Goal: Task Accomplishment & Management: Use online tool/utility

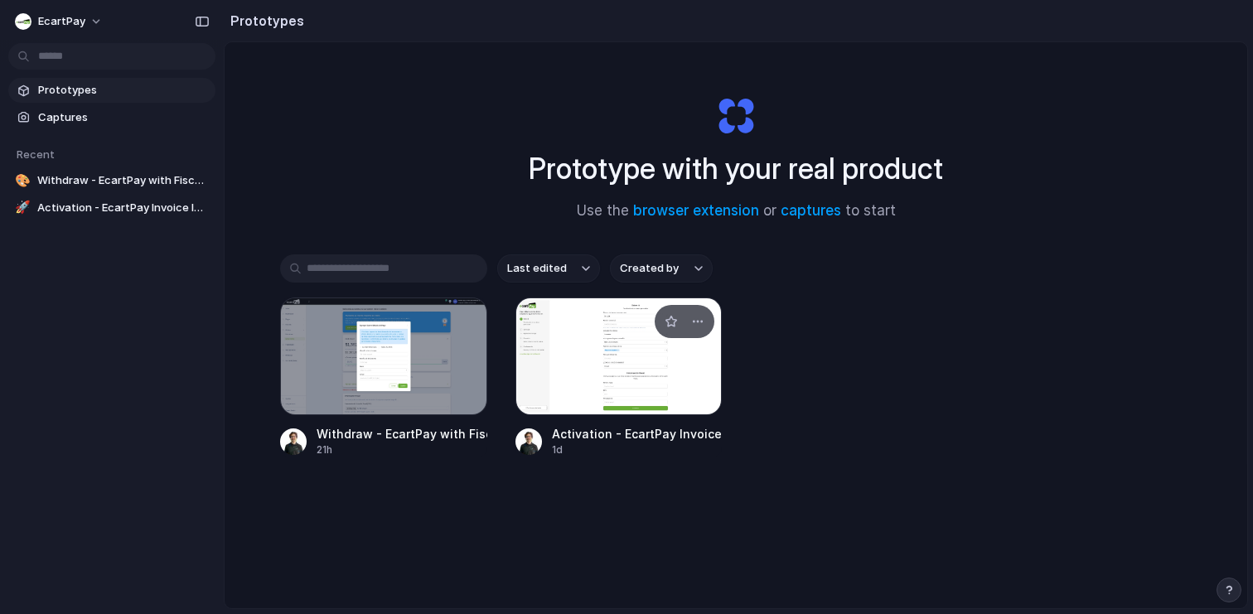
click at [536, 381] on div at bounding box center [619, 357] width 207 height 118
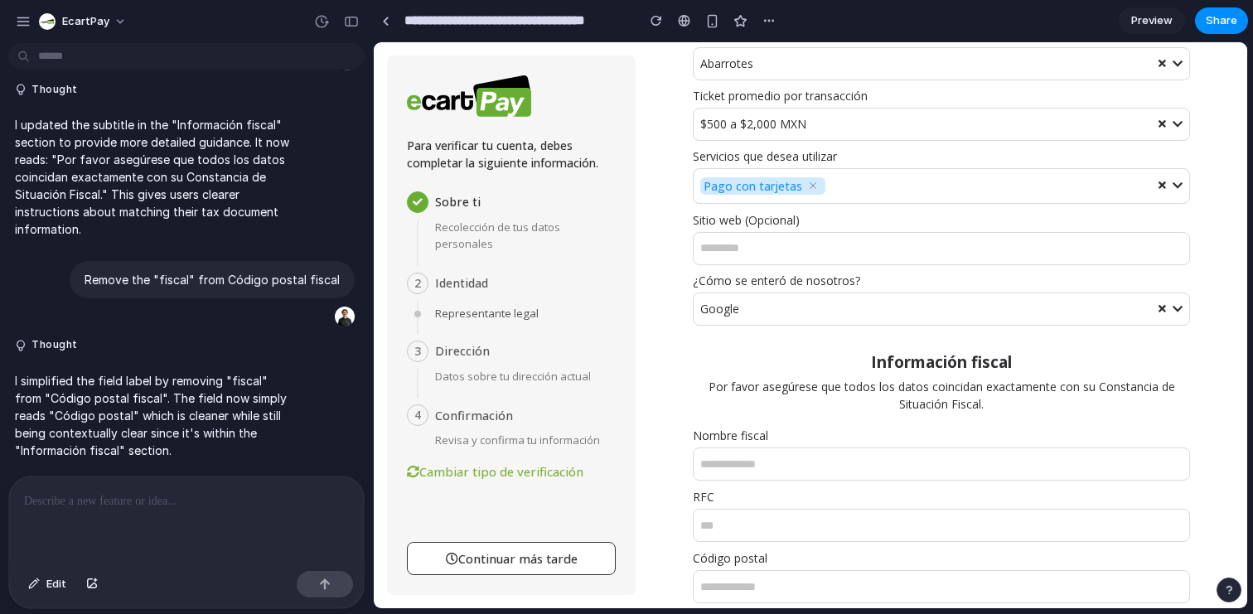
scroll to position [317, 0]
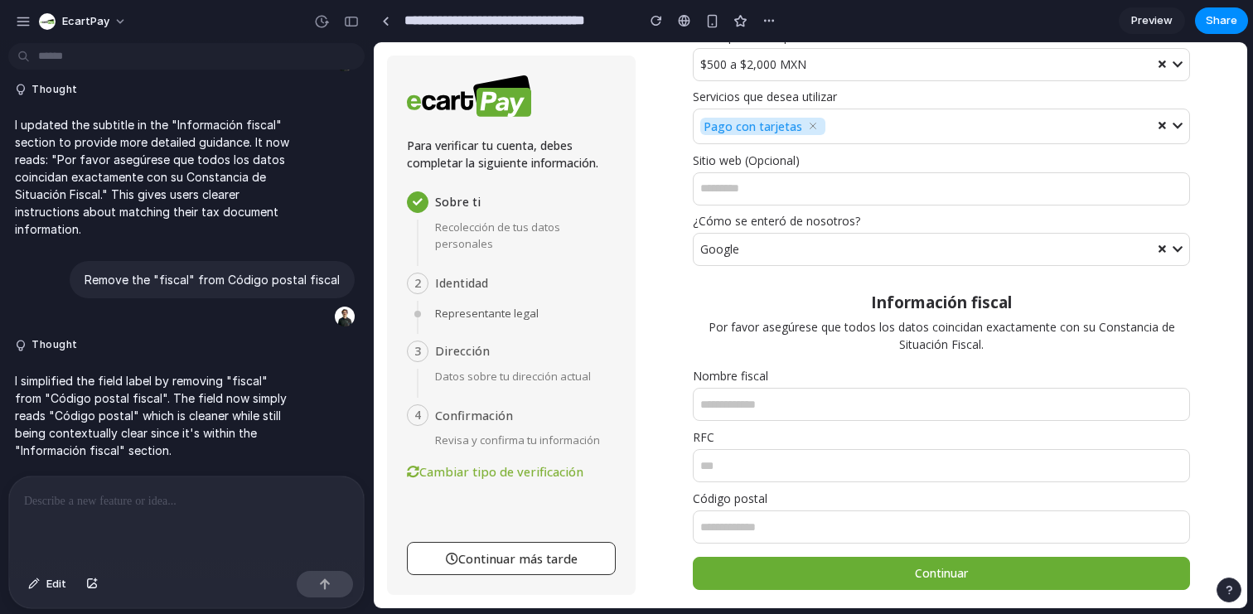
click at [637, 434] on div "Sobre ti Recolección de tus datos personales Número de transacciones por mes 50…" at bounding box center [942, 168] width 612 height 884
